Goal: Contribute content

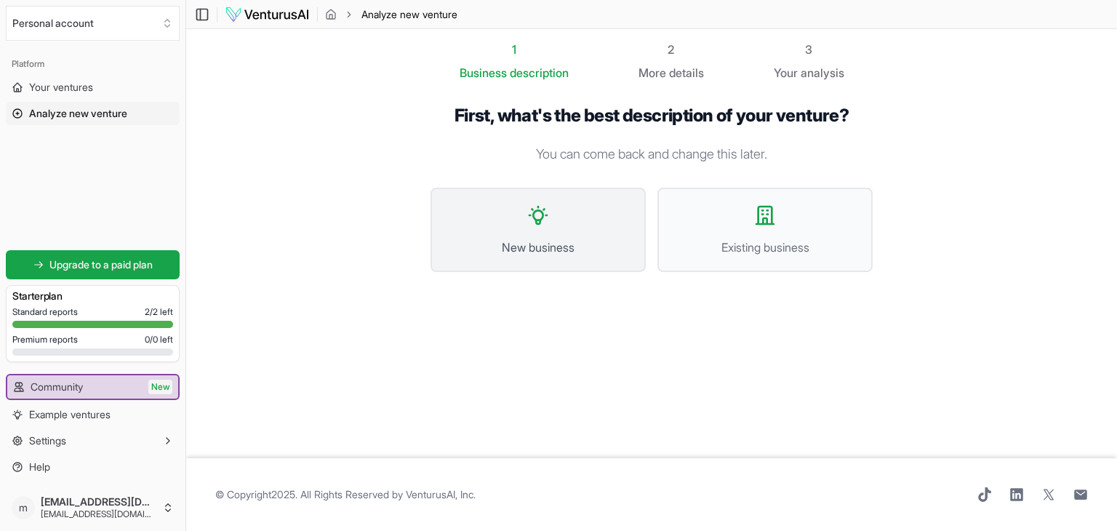
click at [569, 215] on button "New business" at bounding box center [538, 230] width 215 height 84
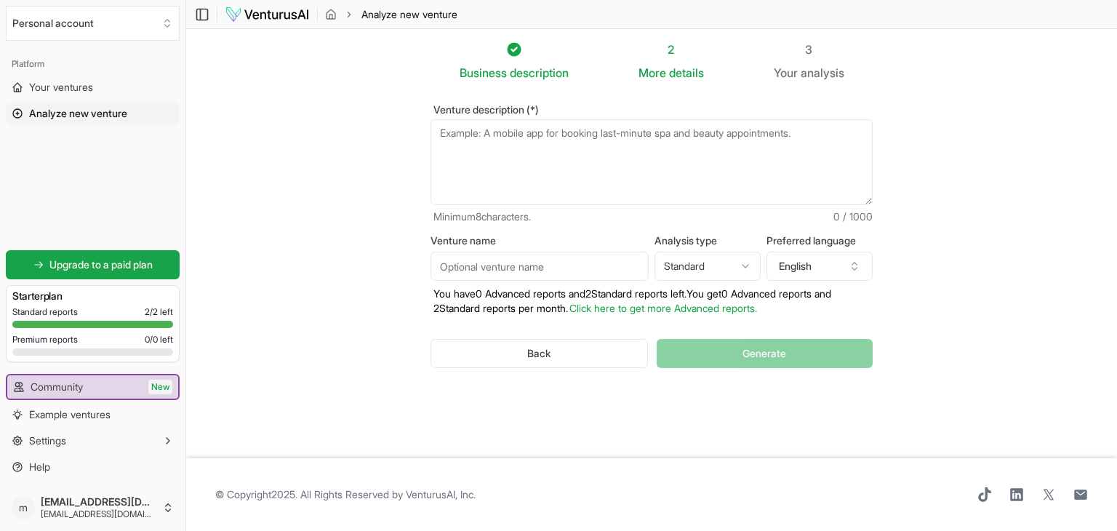
click at [539, 140] on textarea "Venture description (*)" at bounding box center [652, 162] width 442 height 86
click at [531, 152] on textarea "Venture description (*)" at bounding box center [652, 162] width 442 height 86
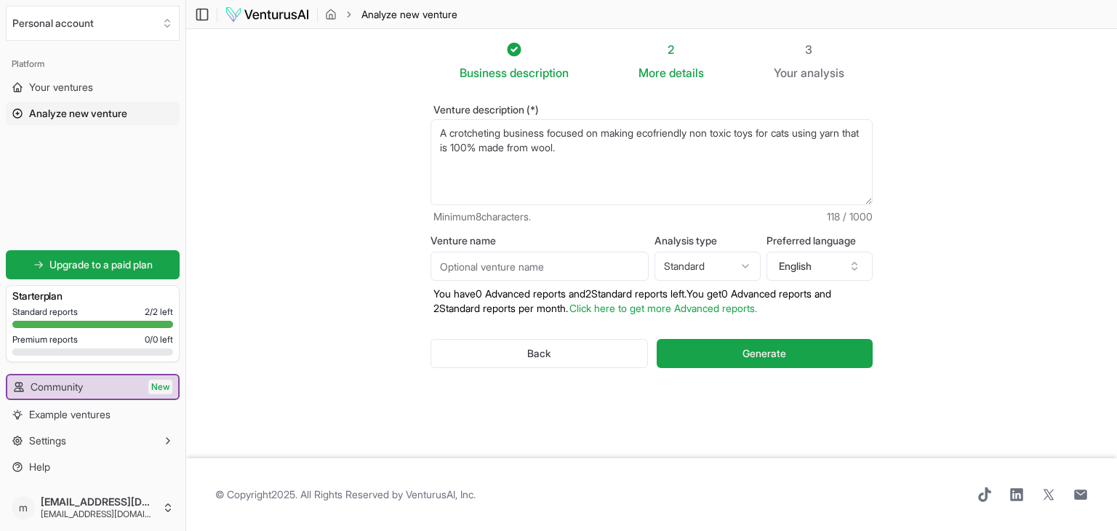
type textarea "A crotcheting business focused on making ecofriendly non toxic toys for cats us…"
click at [531, 268] on input "Venture name" at bounding box center [540, 266] width 218 height 29
type input "Cattitude"
click at [658, 82] on div "Venture description (*) A crotcheting business focused on making ecofriendly no…" at bounding box center [651, 247] width 489 height 333
click at [671, 74] on span "details" at bounding box center [686, 72] width 35 height 15
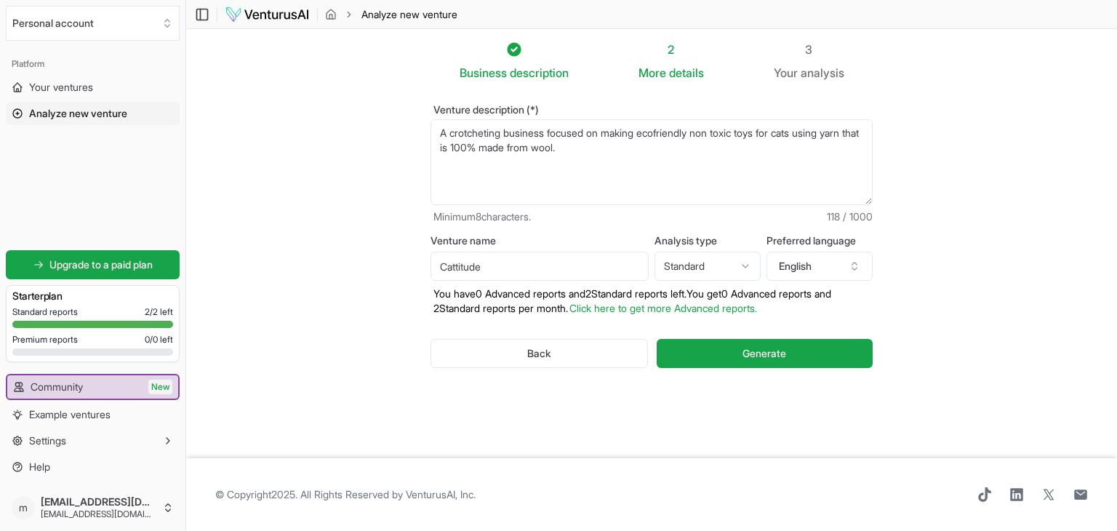
click at [672, 65] on span "details" at bounding box center [686, 72] width 35 height 15
click at [675, 49] on div "2" at bounding box center [671, 49] width 65 height 17
click at [643, 159] on textarea "A crotcheting business focused on making ecofriendly non toxic toys for cats us…" at bounding box center [652, 162] width 442 height 86
click at [634, 151] on textarea "A crotcheting business focused on making ecofriendly non toxic toys for cats us…" at bounding box center [652, 162] width 442 height 86
click at [1048, 242] on section "Business description 2 More details 3 Your analysis Venture description (*) A c…" at bounding box center [651, 243] width 931 height 429
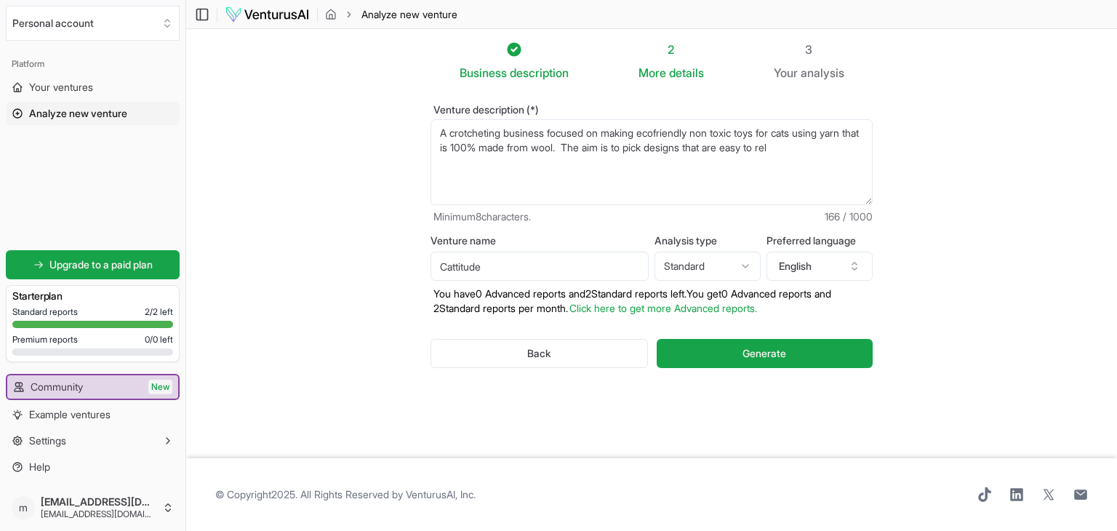
click at [834, 147] on textarea "A crotcheting business focused on making ecofriendly non toxic toys for cats us…" at bounding box center [652, 162] width 442 height 86
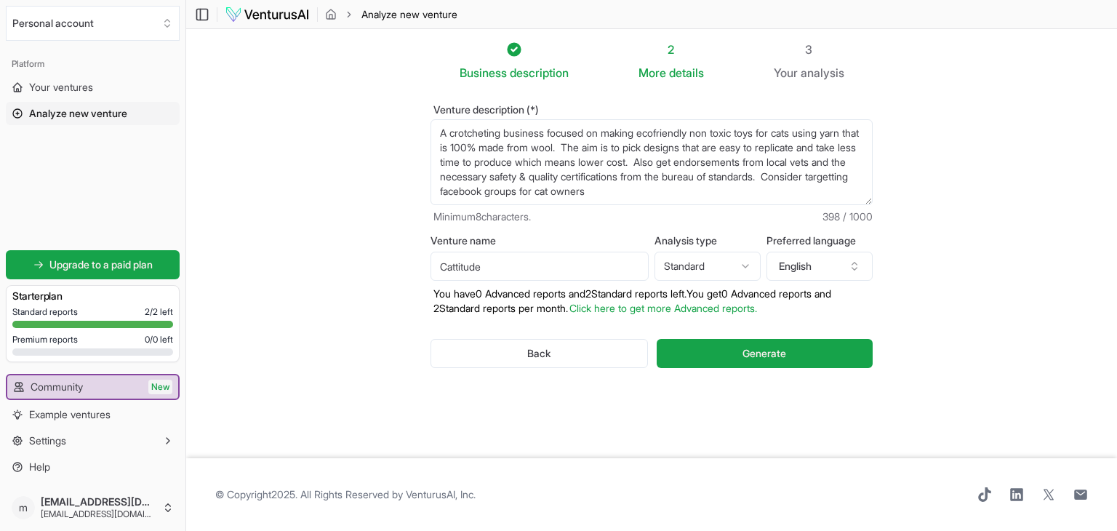
type textarea "A crotcheting business focused on making ecofriendly non toxic toys for cats us…"
click at [653, 66] on span "More" at bounding box center [653, 72] width 28 height 17
click at [798, 70] on span "Your" at bounding box center [786, 72] width 24 height 17
click at [748, 349] on span "Generate" at bounding box center [765, 353] width 44 height 15
